Goal: Task Accomplishment & Management: Use online tool/utility

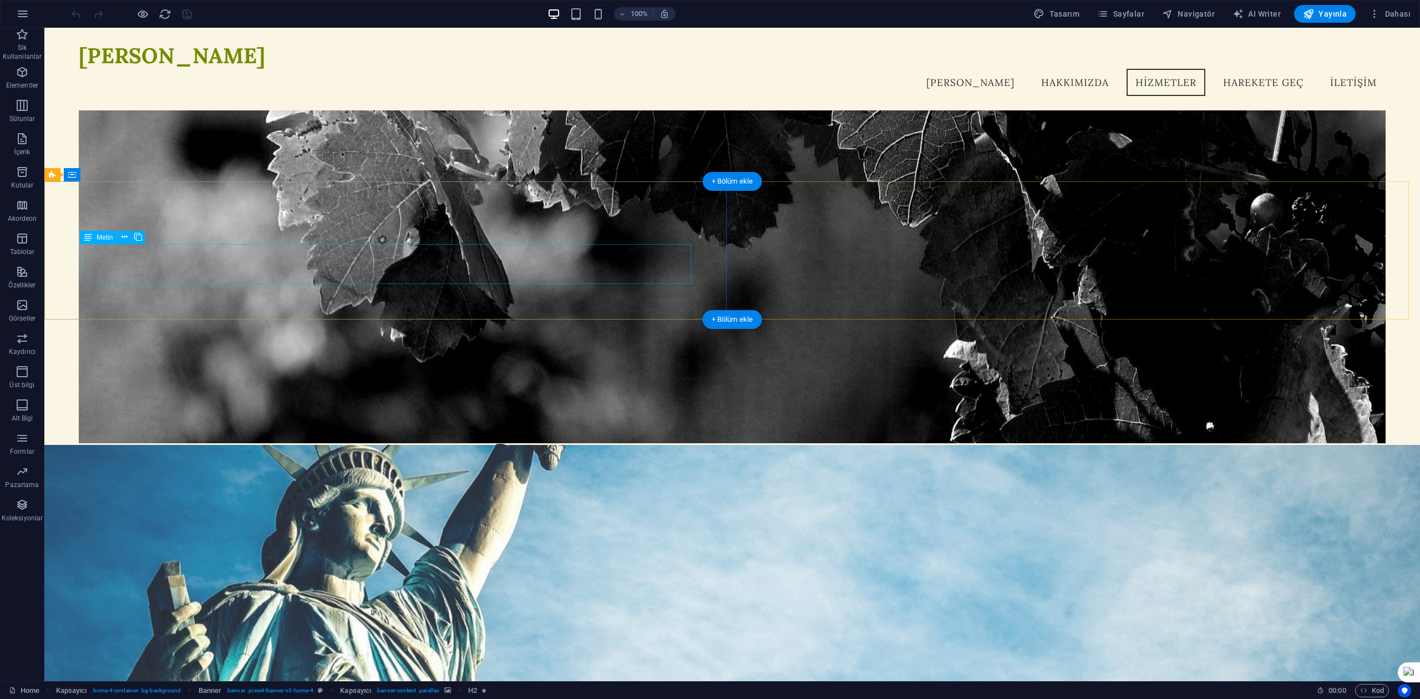
scroll to position [444, 0]
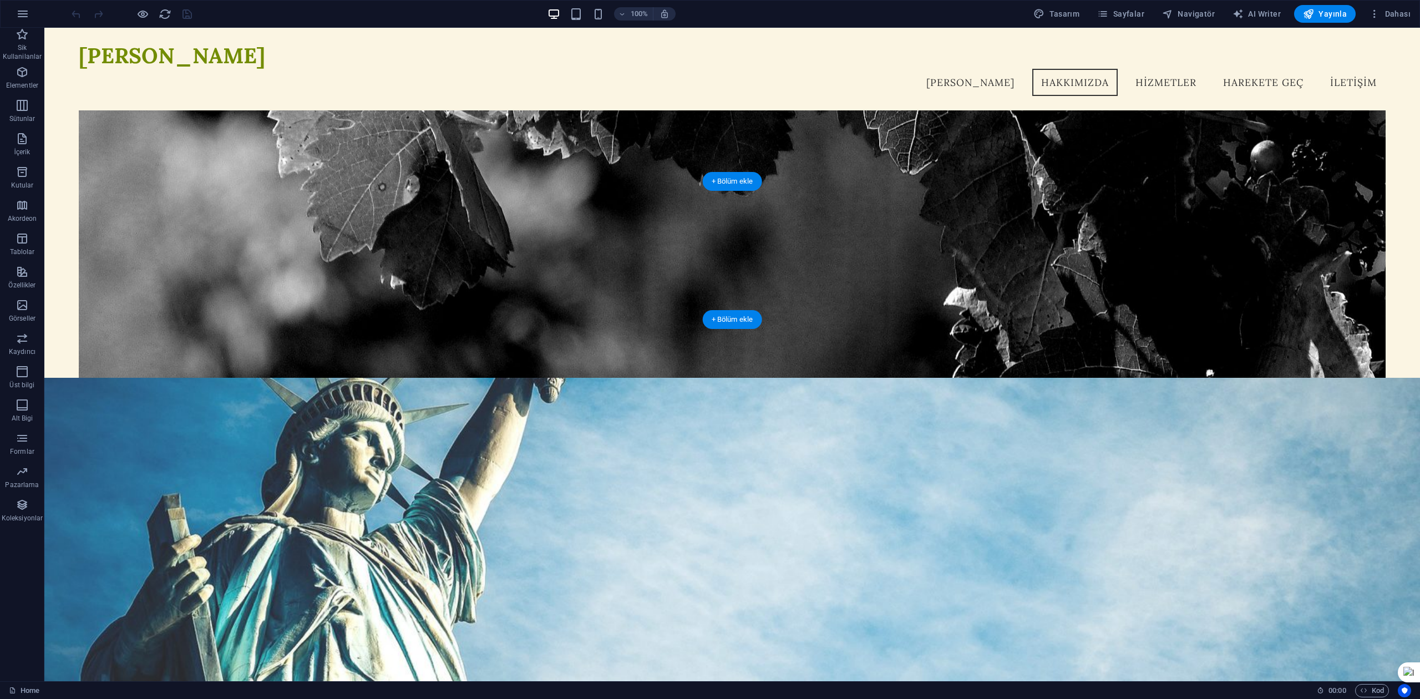
click at [786, 378] on figure at bounding box center [732, 576] width 1376 height 396
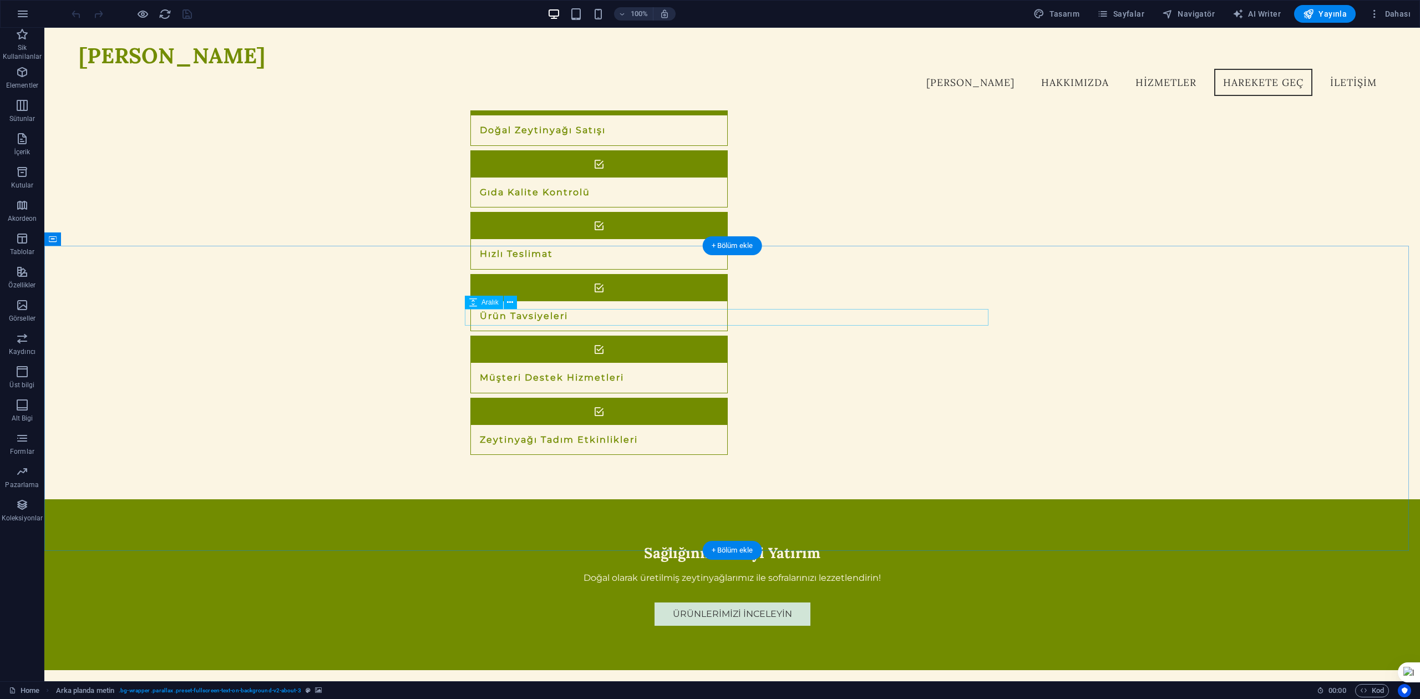
scroll to position [978, 0]
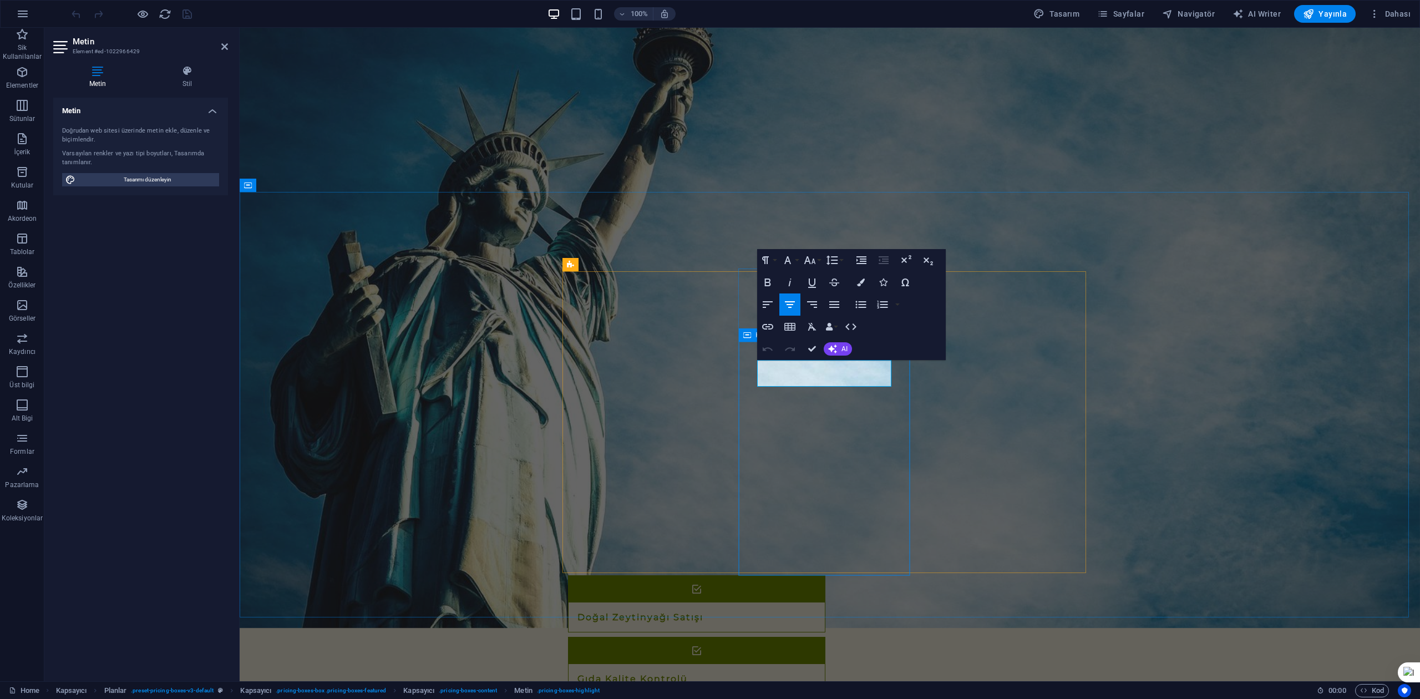
scroll to position [1034, 0]
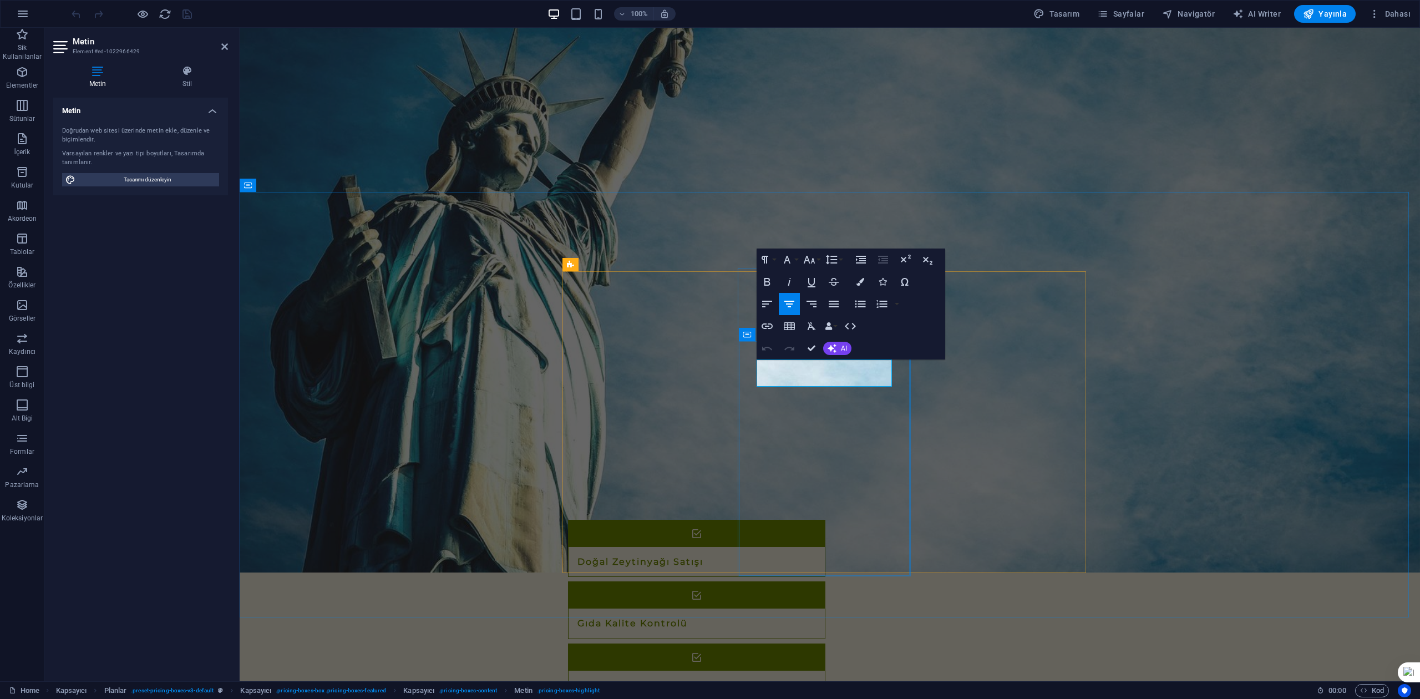
drag, startPoint x: 853, startPoint y: 373, endPoint x: 815, endPoint y: 371, distance: 37.8
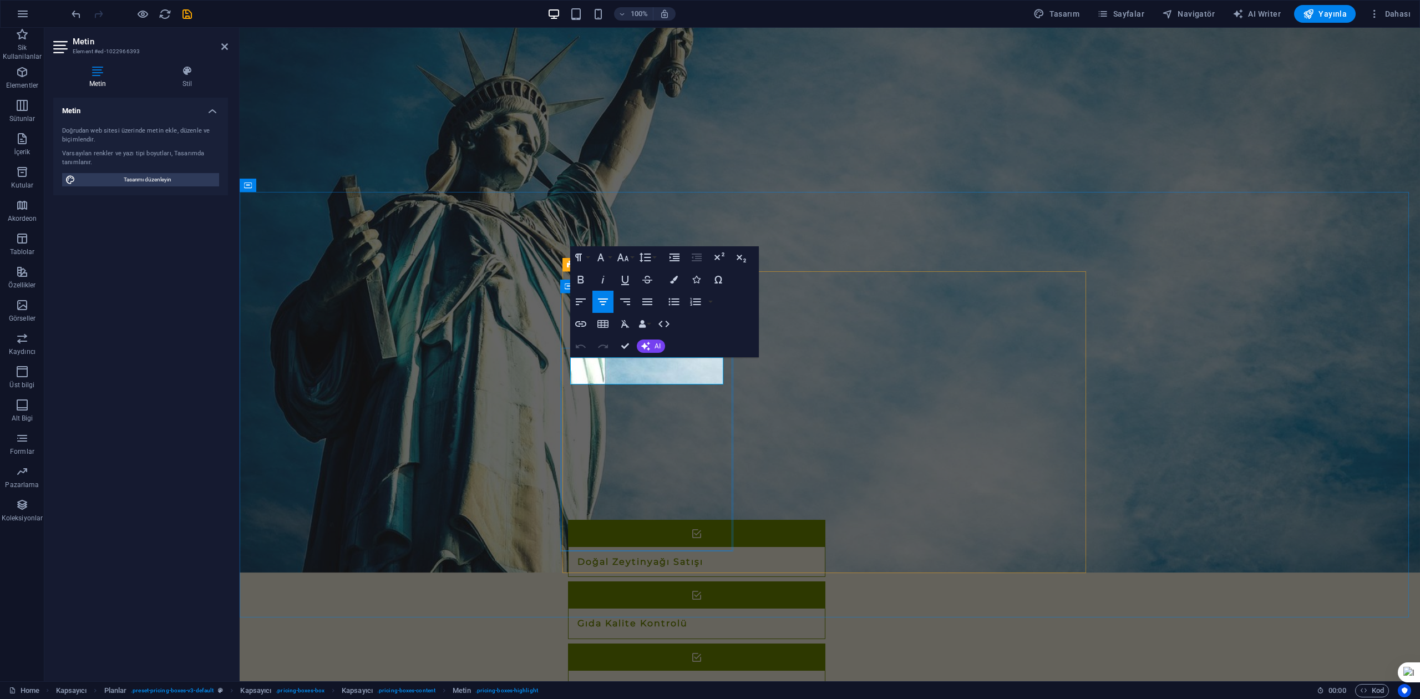
drag, startPoint x: 670, startPoint y: 366, endPoint x: 642, endPoint y: 367, distance: 28.3
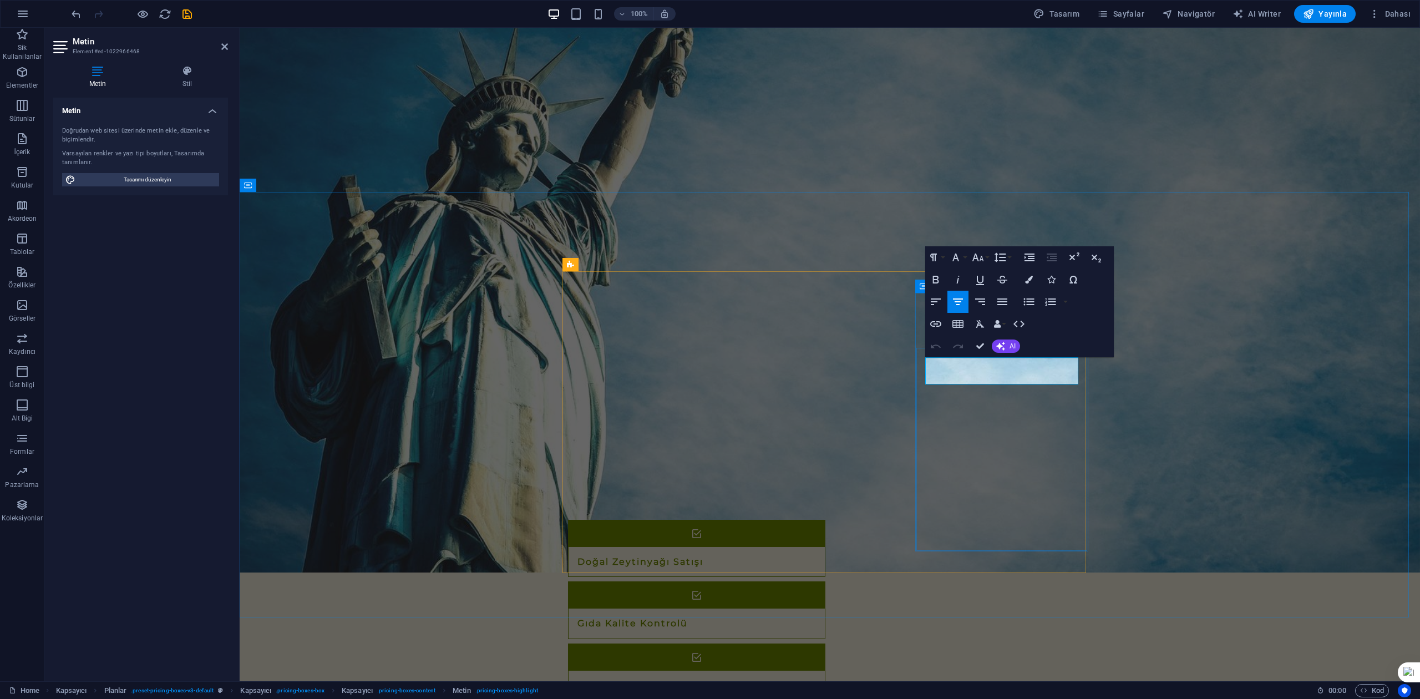
drag, startPoint x: 1032, startPoint y: 366, endPoint x: 992, endPoint y: 367, distance: 39.4
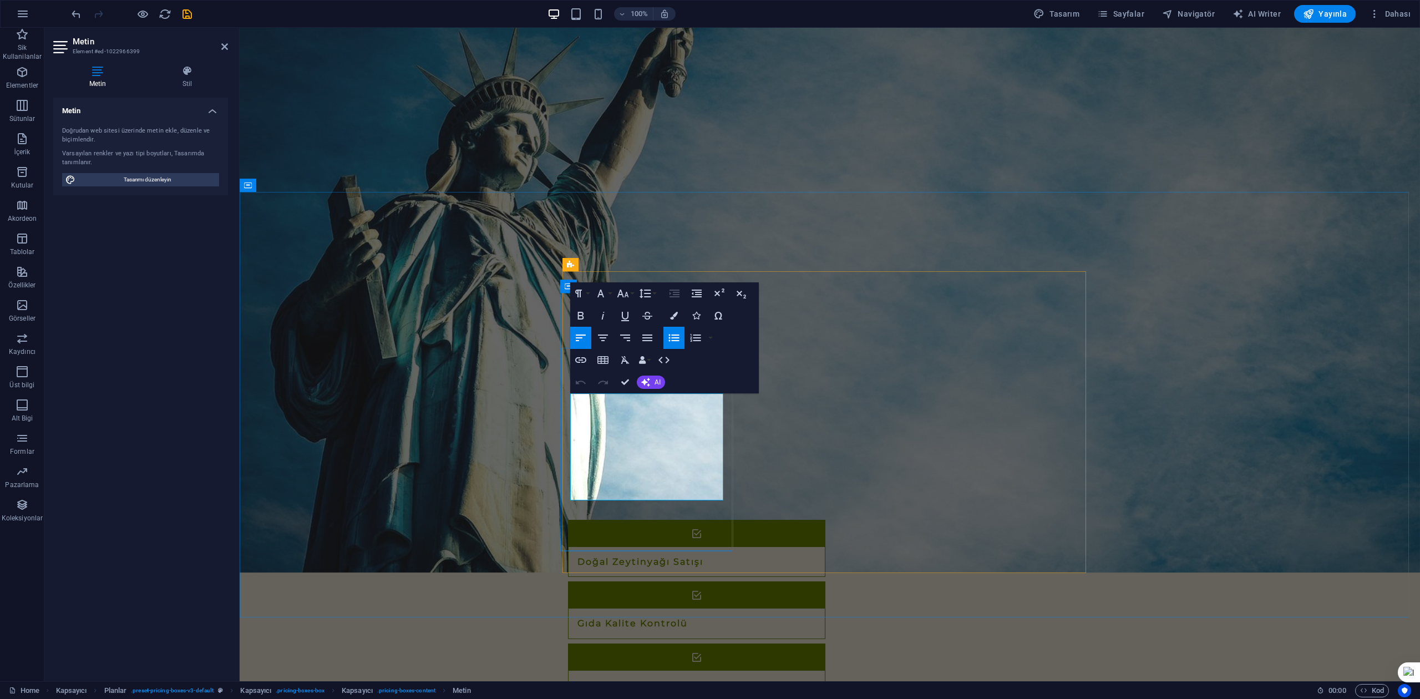
drag, startPoint x: 697, startPoint y: 485, endPoint x: 580, endPoint y: 483, distance: 116.5
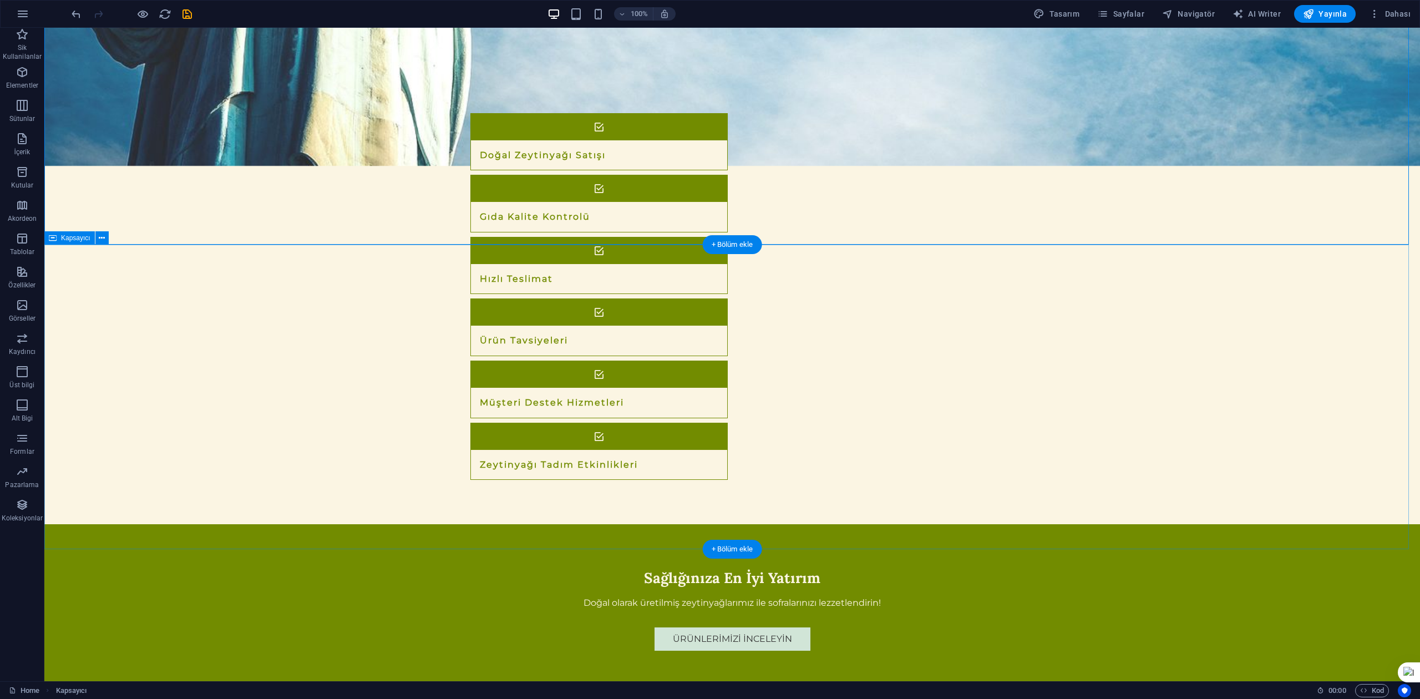
scroll to position [1480, 0]
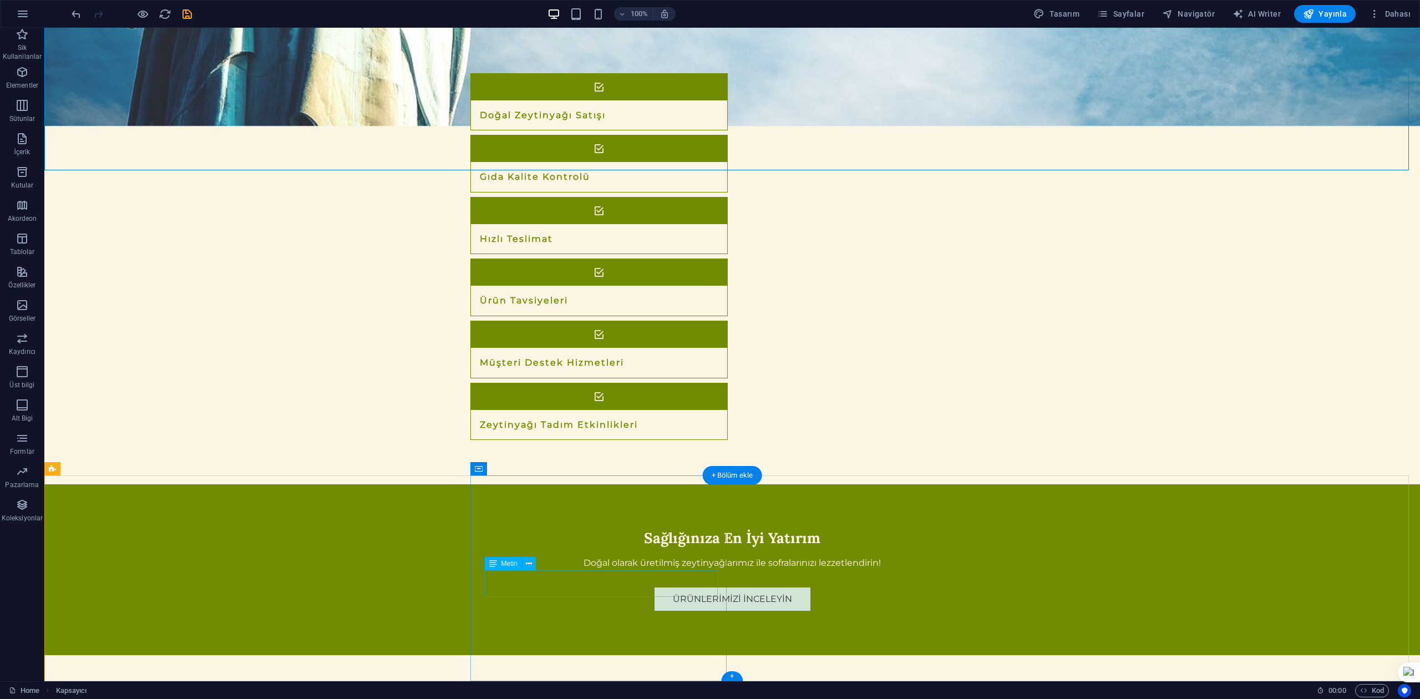
drag, startPoint x: 487, startPoint y: 579, endPoint x: 565, endPoint y: 575, distance: 77.7
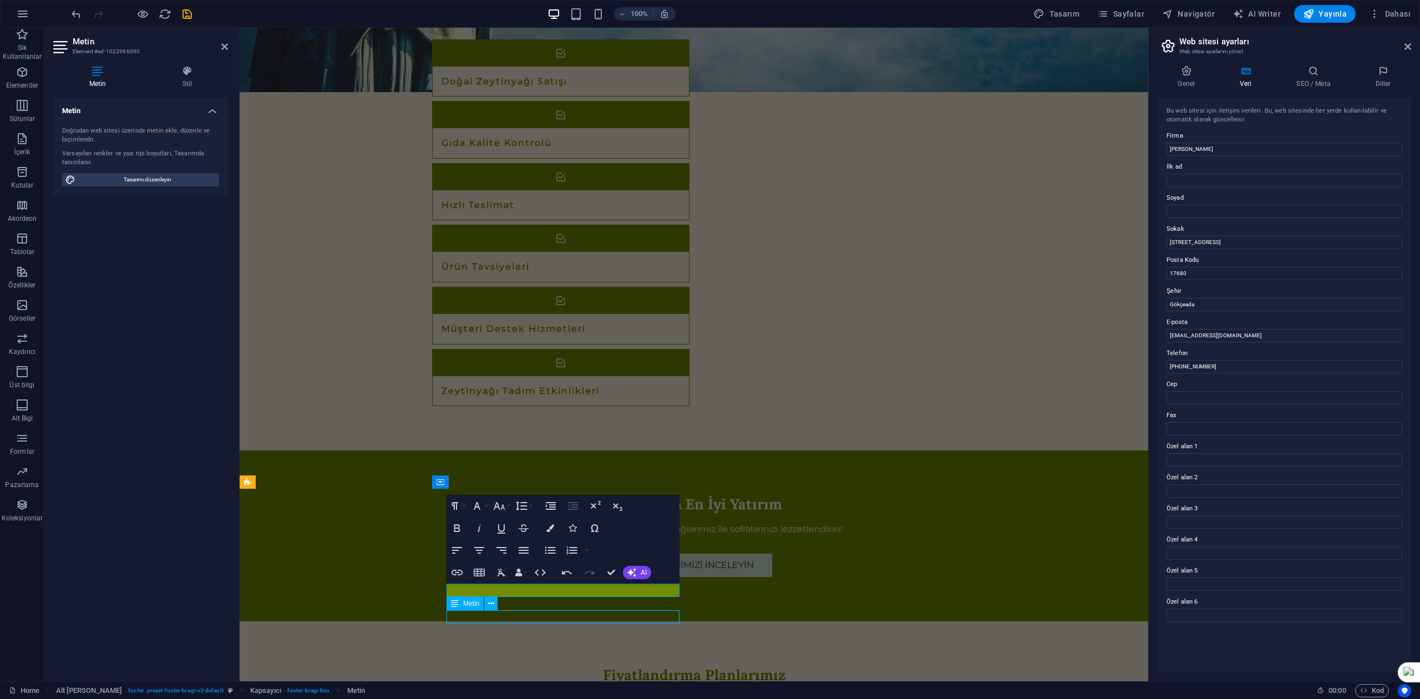
scroll to position [1467, 0]
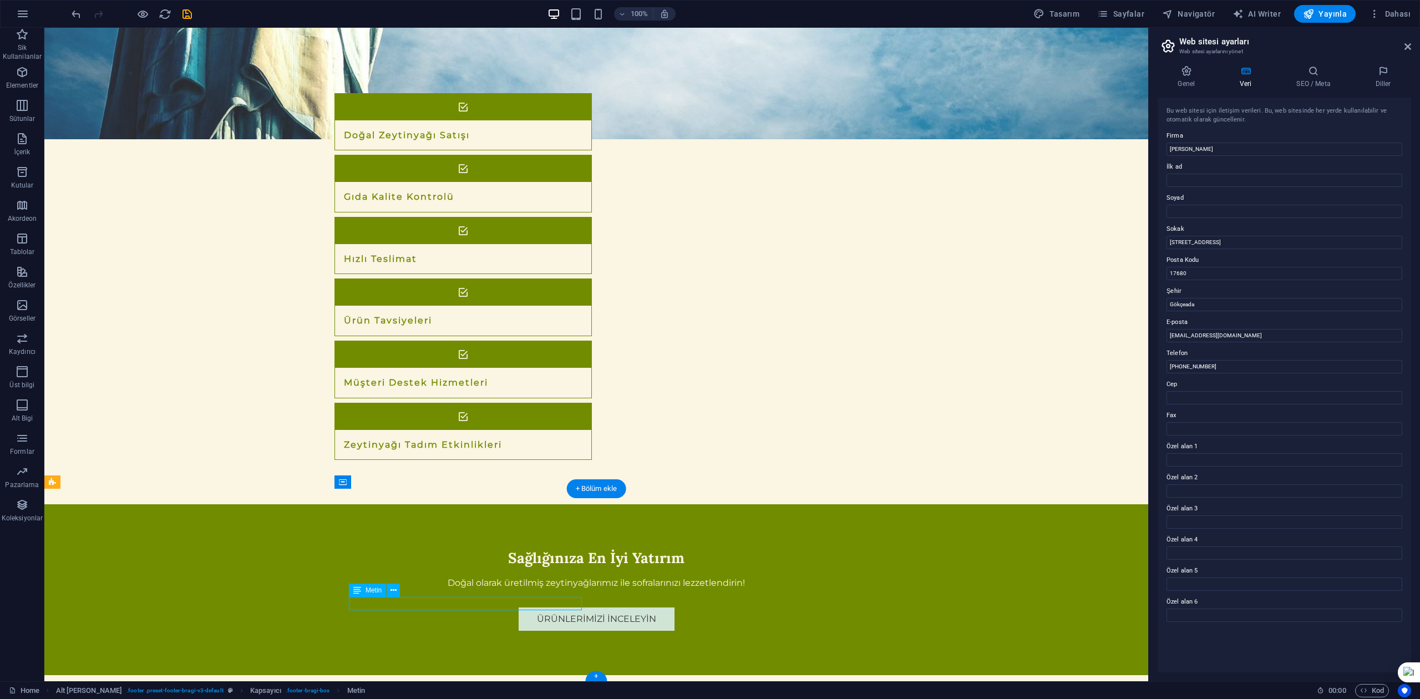
scroll to position [1480, 0]
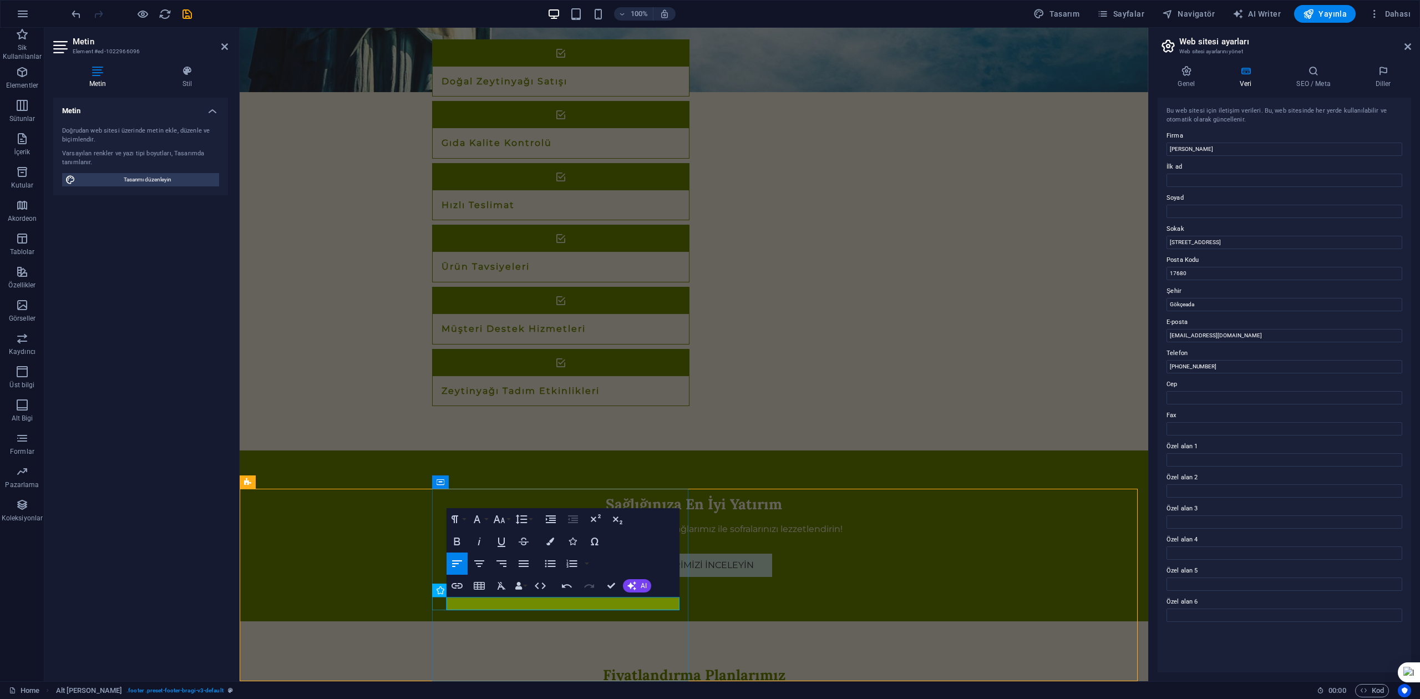
scroll to position [1467, 0]
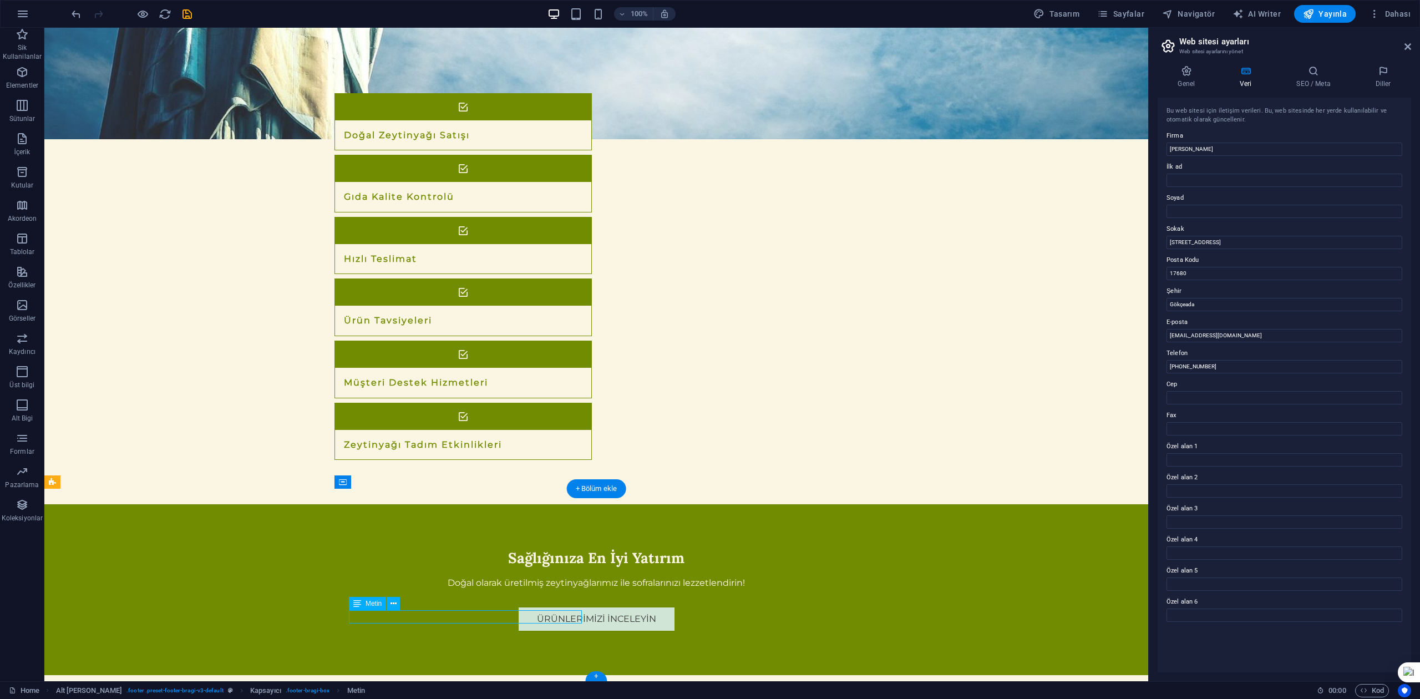
scroll to position [1480, 0]
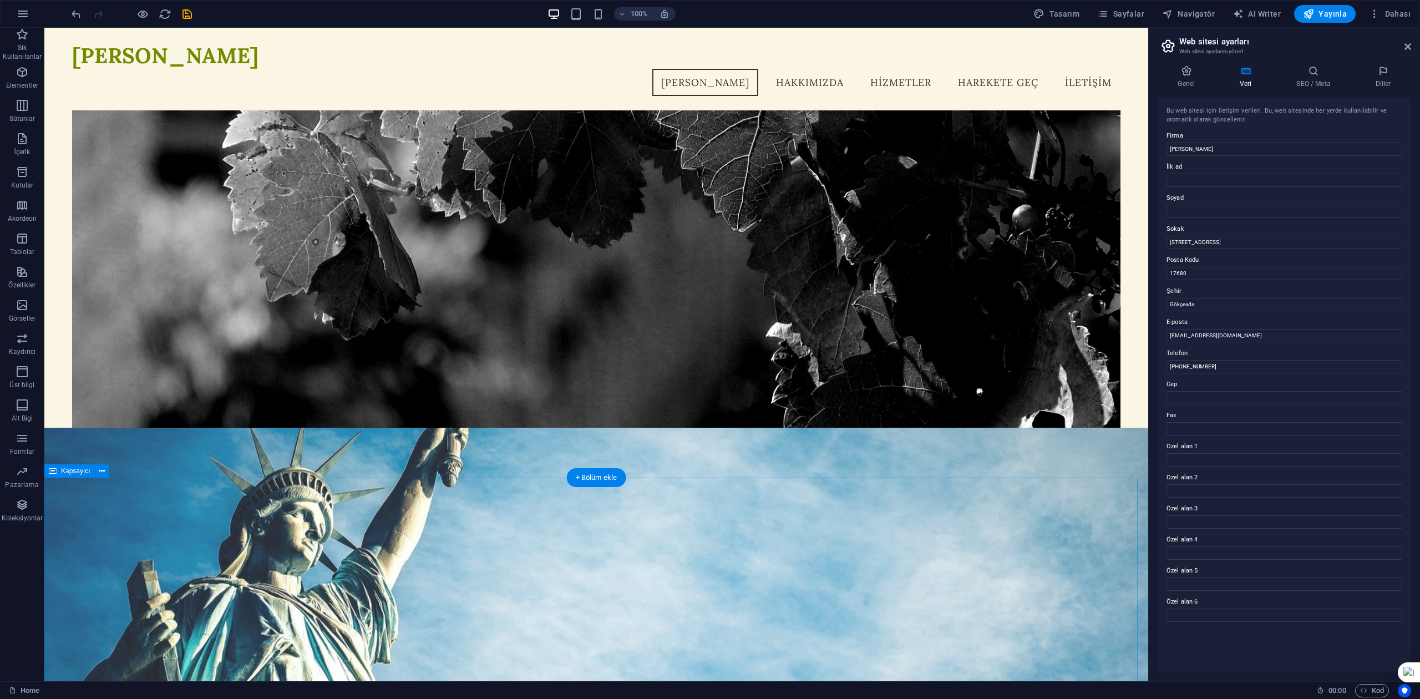
scroll to position [79, 0]
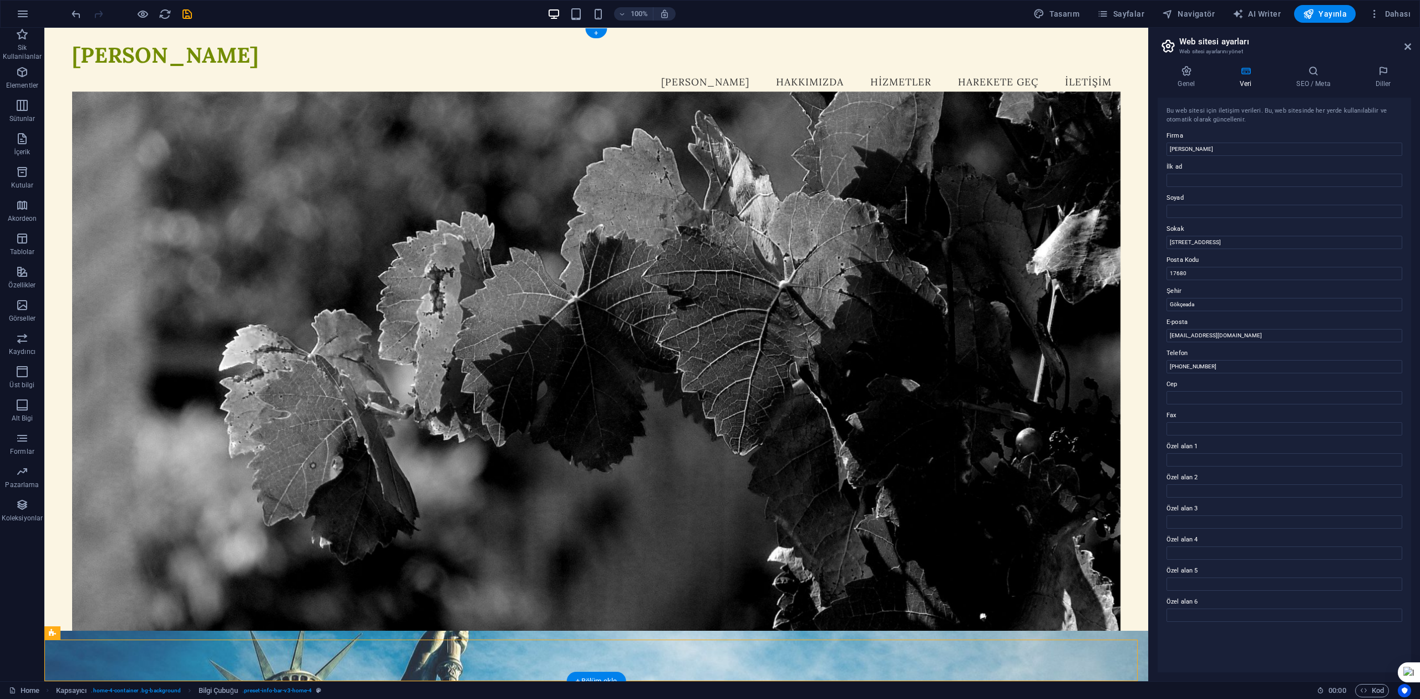
scroll to position [0, 0]
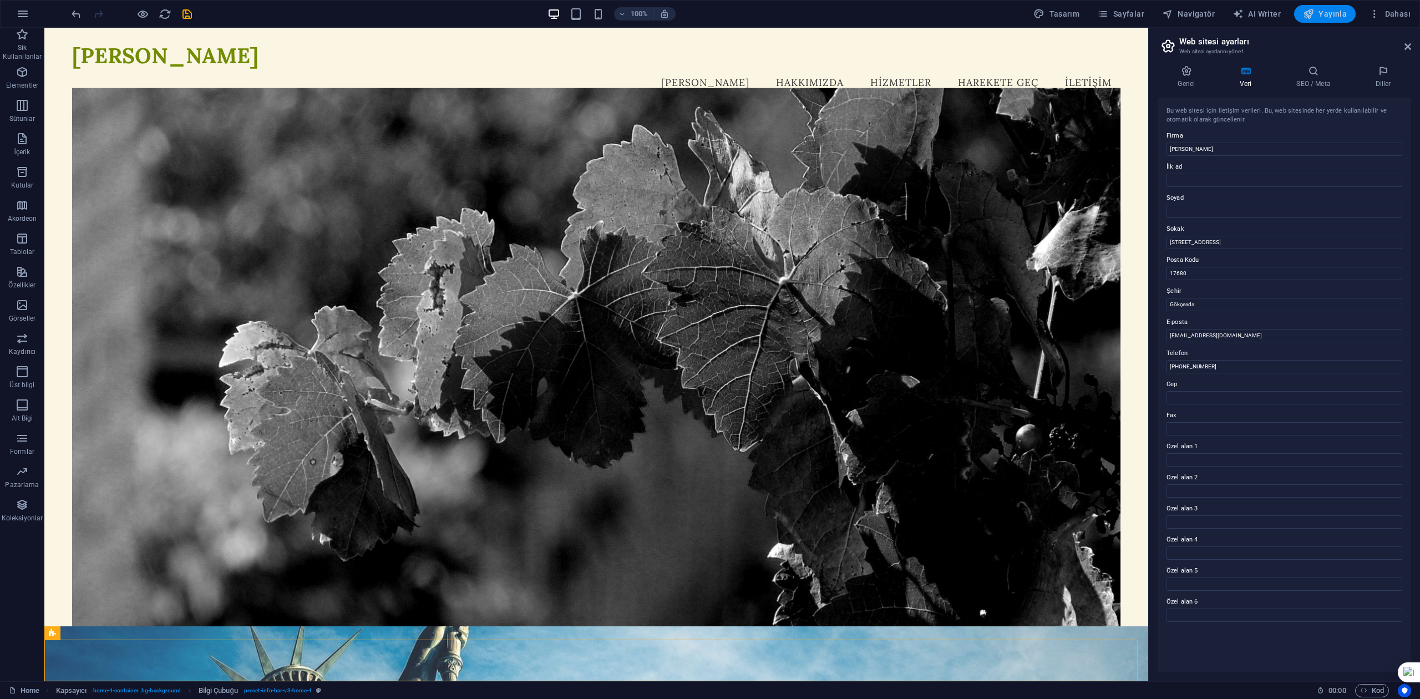
click at [1346, 14] on span "Yayınla" at bounding box center [1325, 13] width 44 height 11
checkbox input "false"
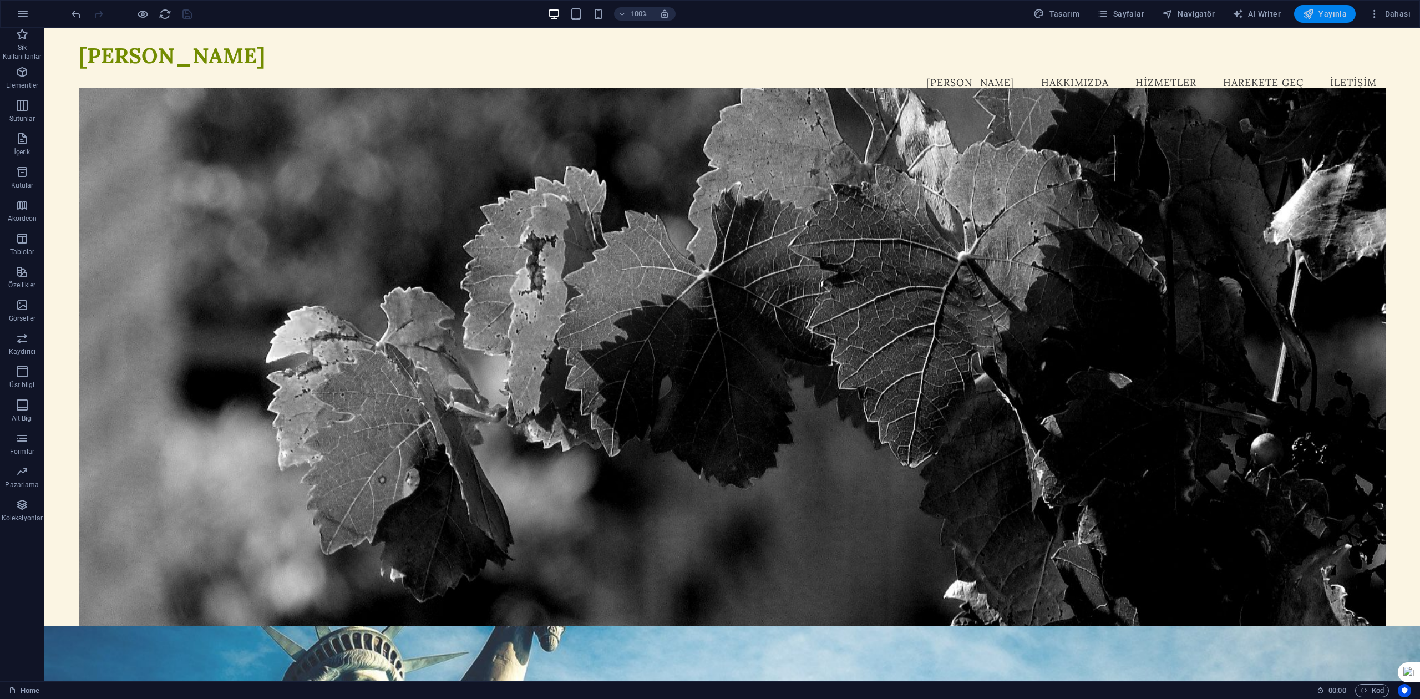
click at [1338, 21] on button "Yayınla" at bounding box center [1325, 14] width 62 height 18
